Goal: Answer question/provide support

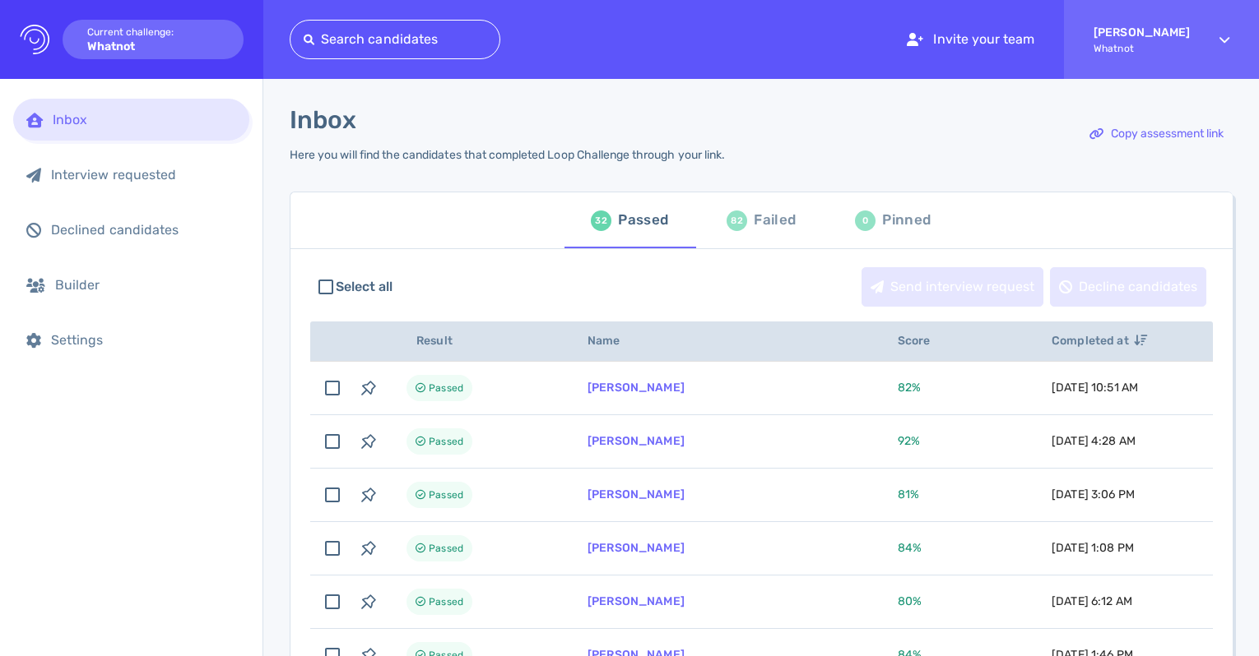
click at [754, 219] on div "Failed" at bounding box center [775, 220] width 42 height 25
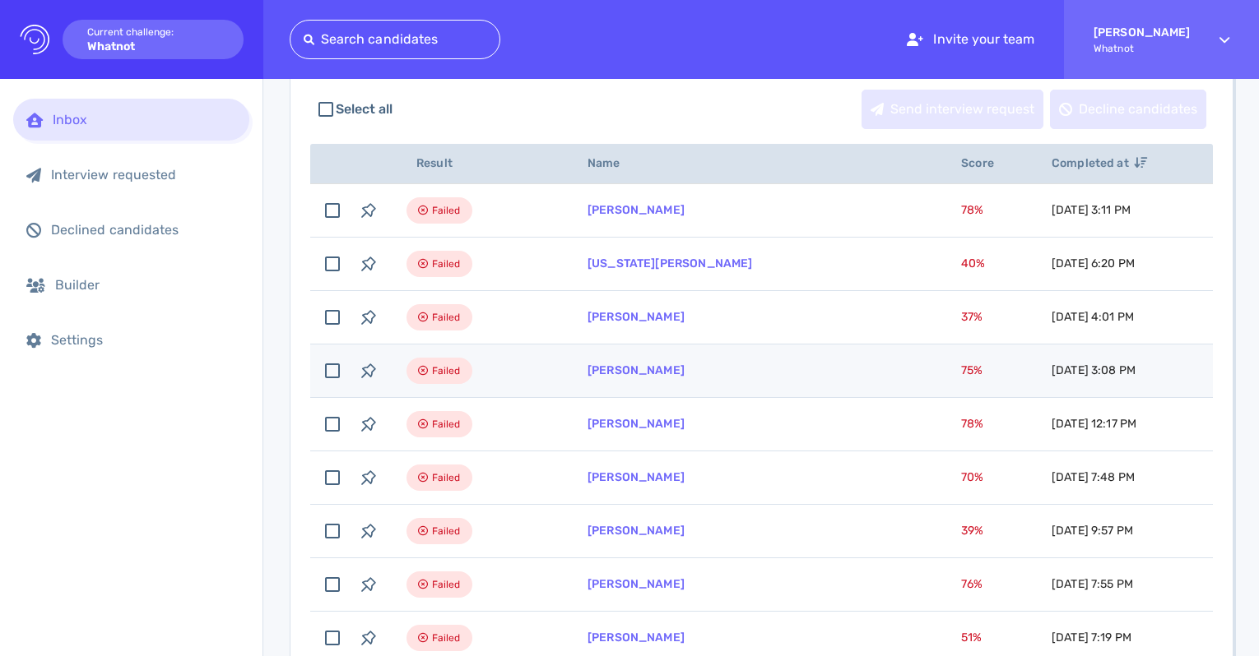
scroll to position [170, 0]
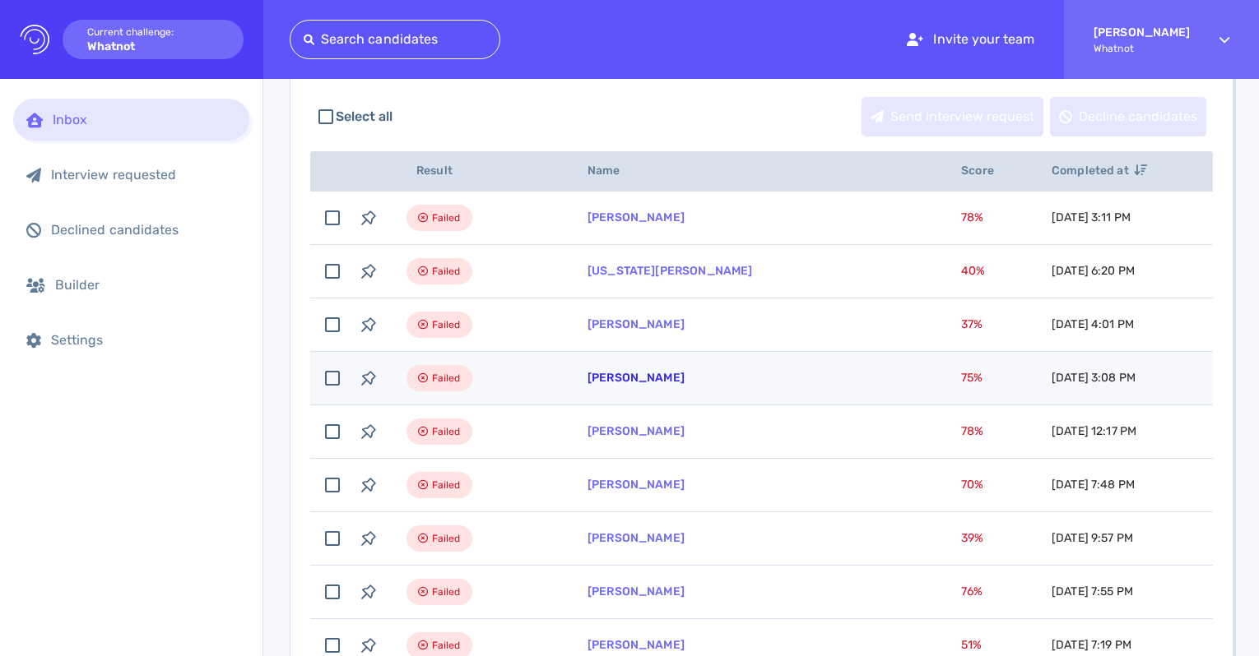
click at [652, 376] on link "[PERSON_NAME]" at bounding box center [635, 378] width 97 height 14
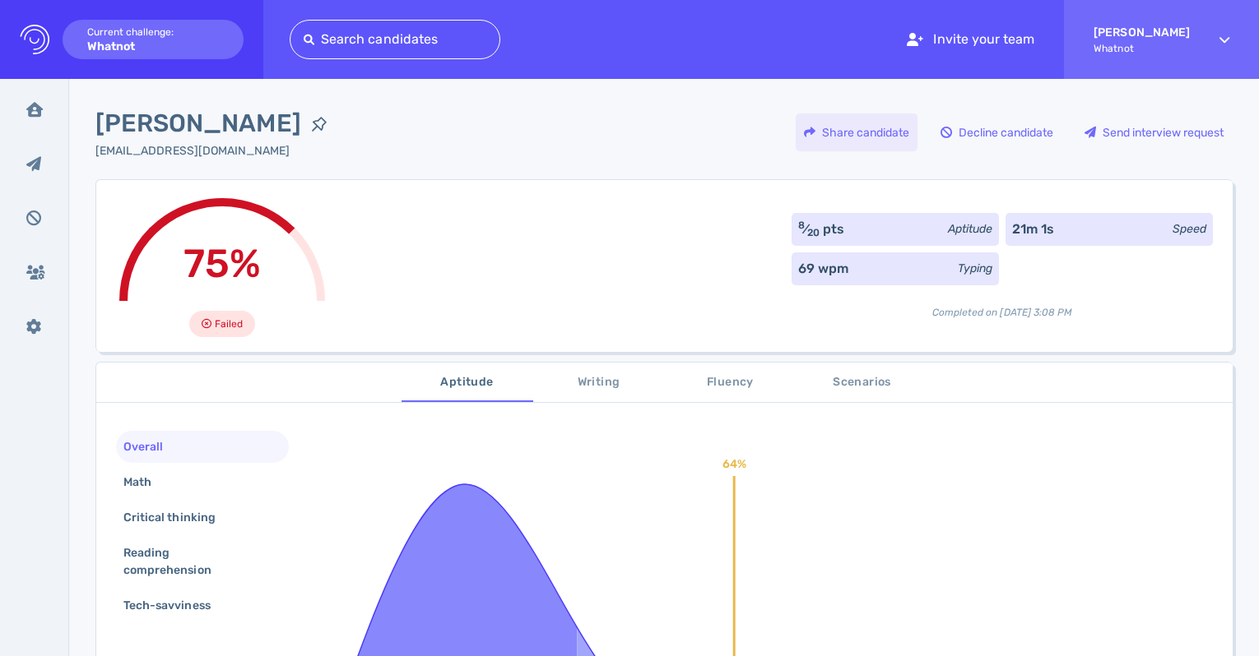
click at [884, 136] on div "Share candidate" at bounding box center [857, 133] width 122 height 38
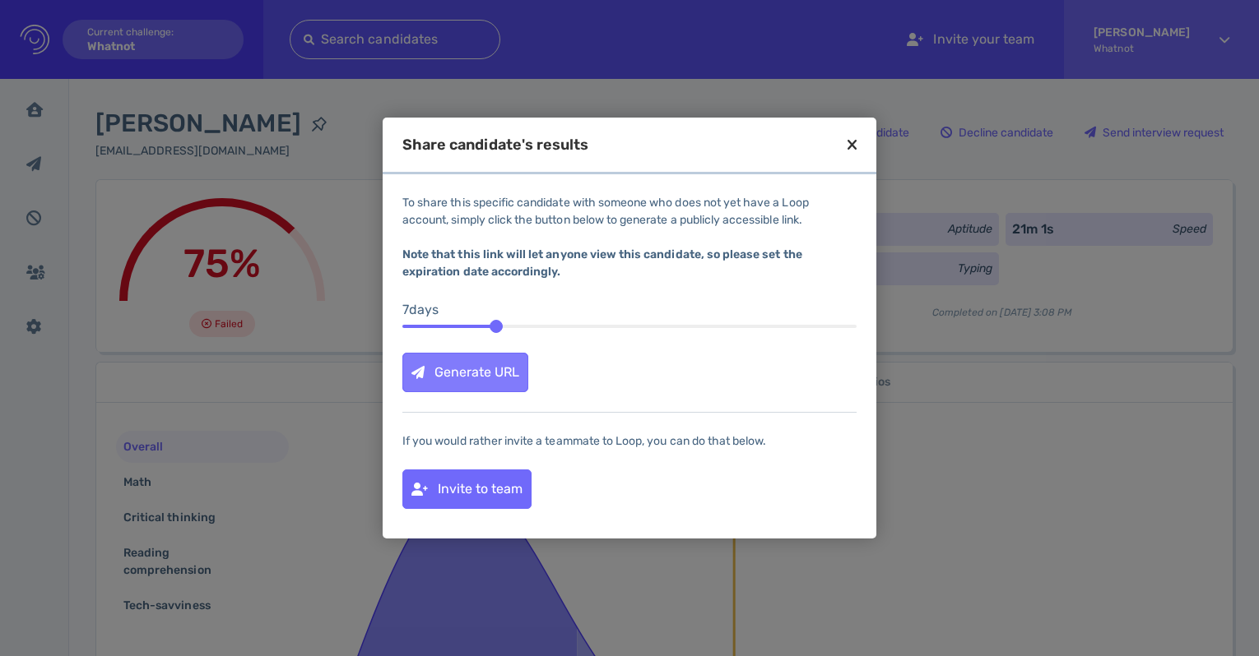
click at [510, 369] on div "Generate URL" at bounding box center [465, 373] width 124 height 38
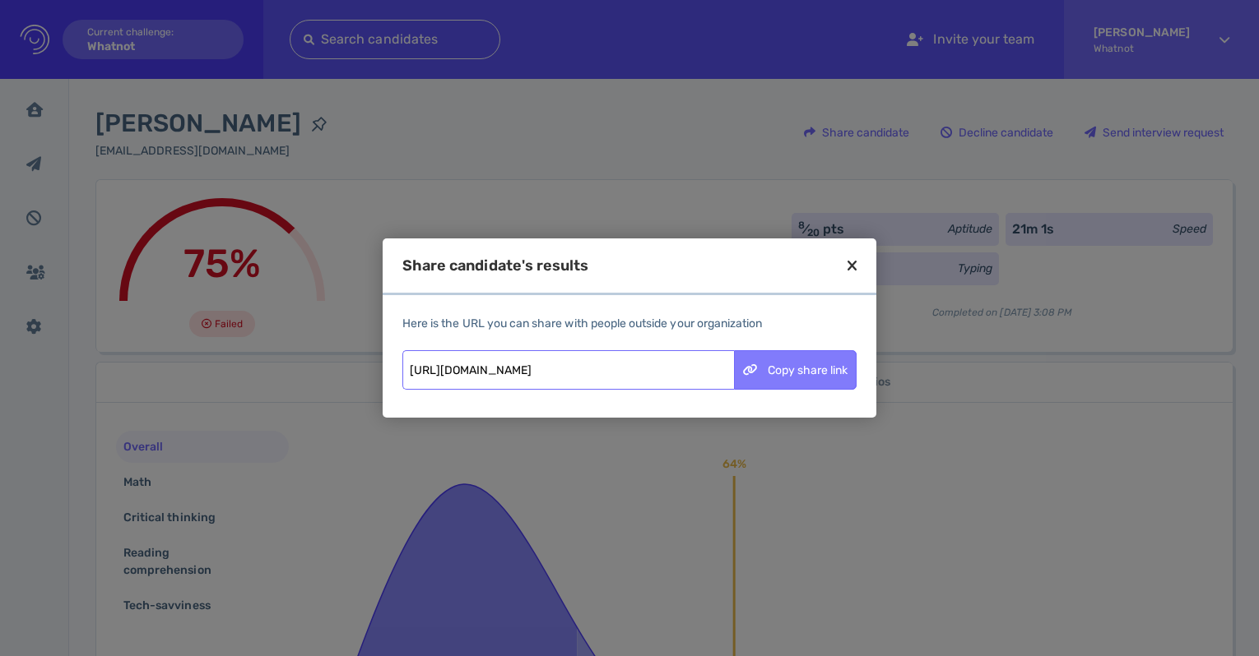
drag, startPoint x: 813, startPoint y: 370, endPoint x: 801, endPoint y: 364, distance: 13.3
click at [813, 370] on div "Copy share link" at bounding box center [795, 370] width 121 height 38
